Goal: Task Accomplishment & Management: Use online tool/utility

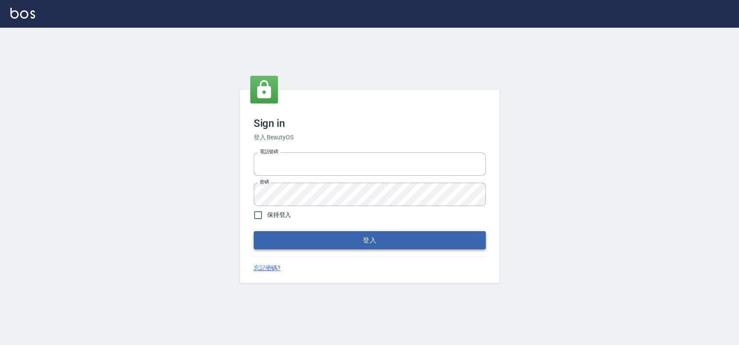
type input "033323173"
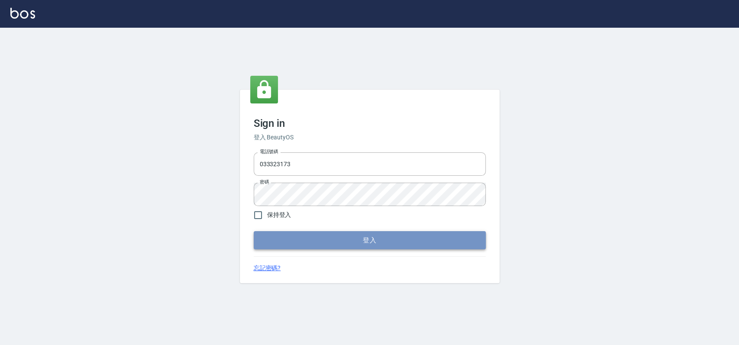
click at [345, 242] on button "登入" at bounding box center [370, 240] width 232 height 18
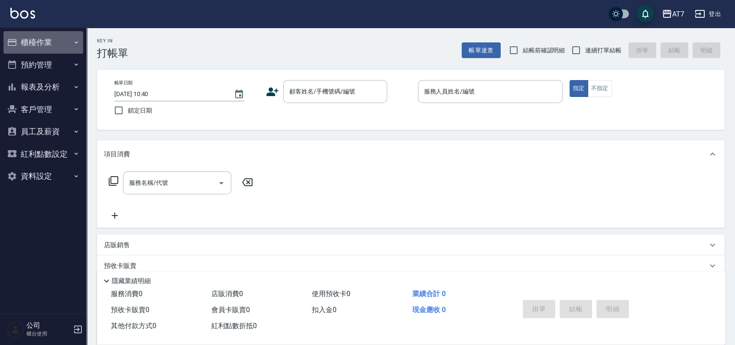
click at [47, 46] on button "櫃檯作業" at bounding box center [43, 42] width 80 height 23
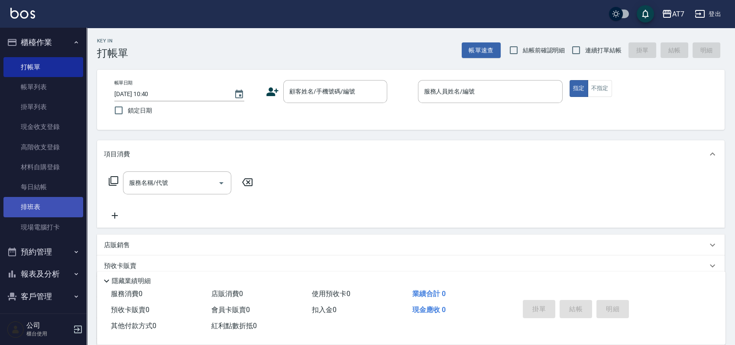
click at [49, 207] on link "排班表" at bounding box center [43, 207] width 80 height 20
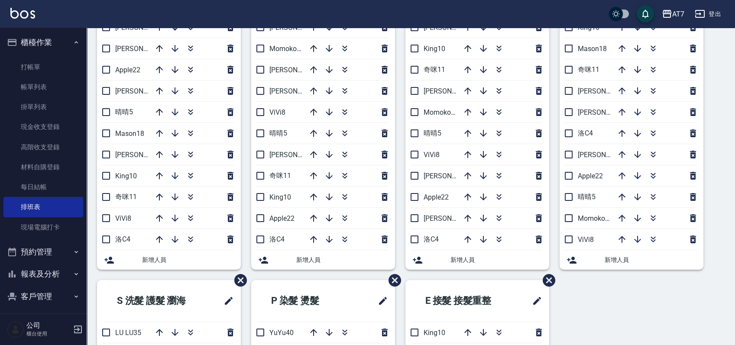
scroll to position [58, 0]
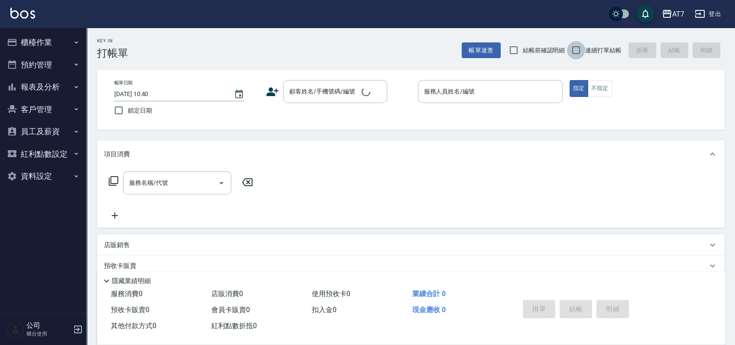
click at [577, 47] on input "連續打單結帳" at bounding box center [576, 50] width 18 height 18
checkbox input "true"
